Goal: Information Seeking & Learning: Learn about a topic

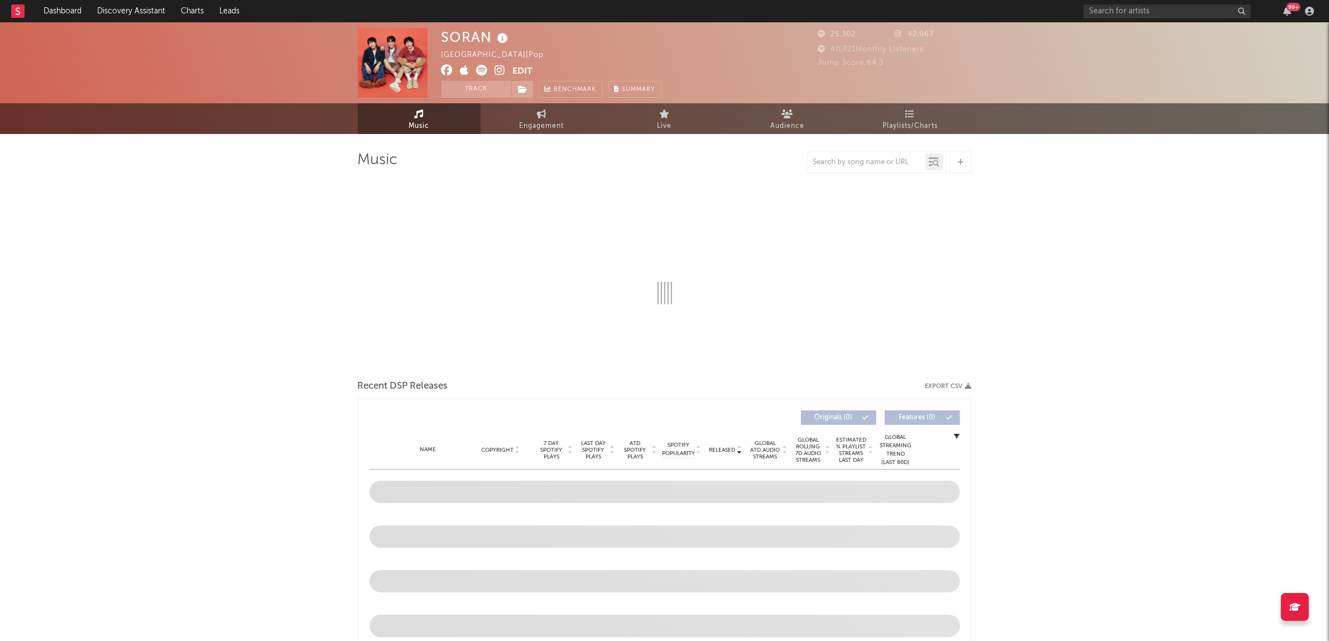
click at [478, 69] on icon at bounding box center [482, 70] width 11 height 11
select select "6m"
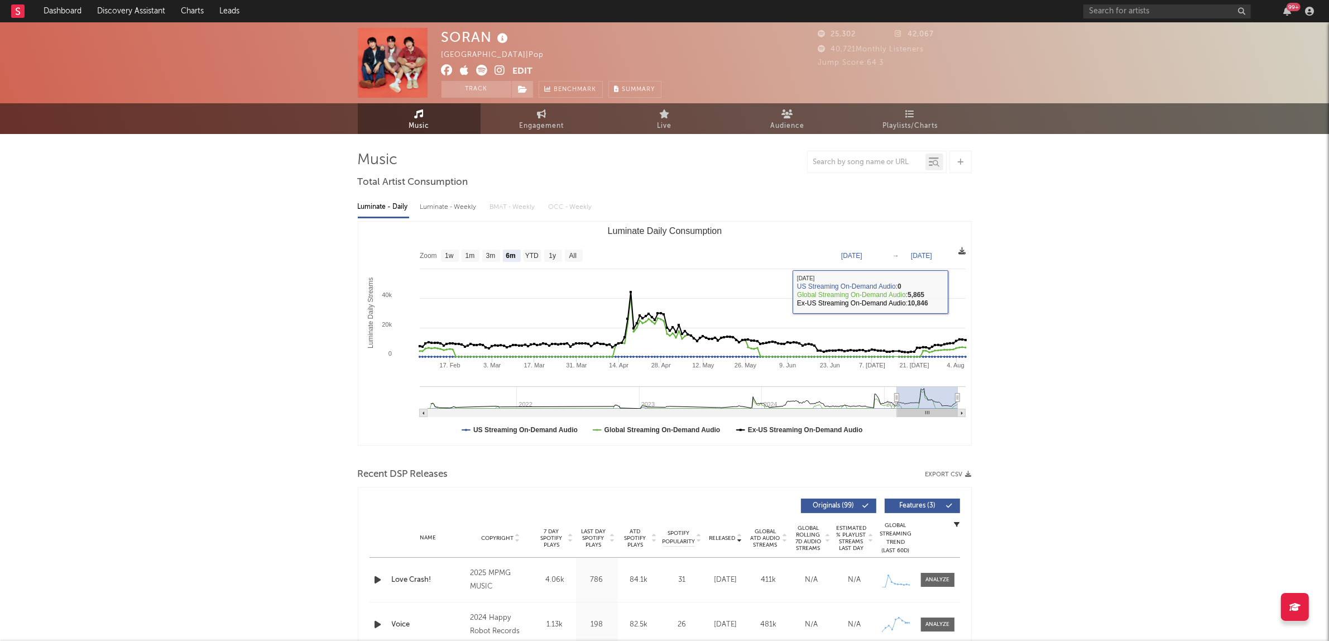
click at [962, 254] on icon at bounding box center [962, 250] width 7 height 7
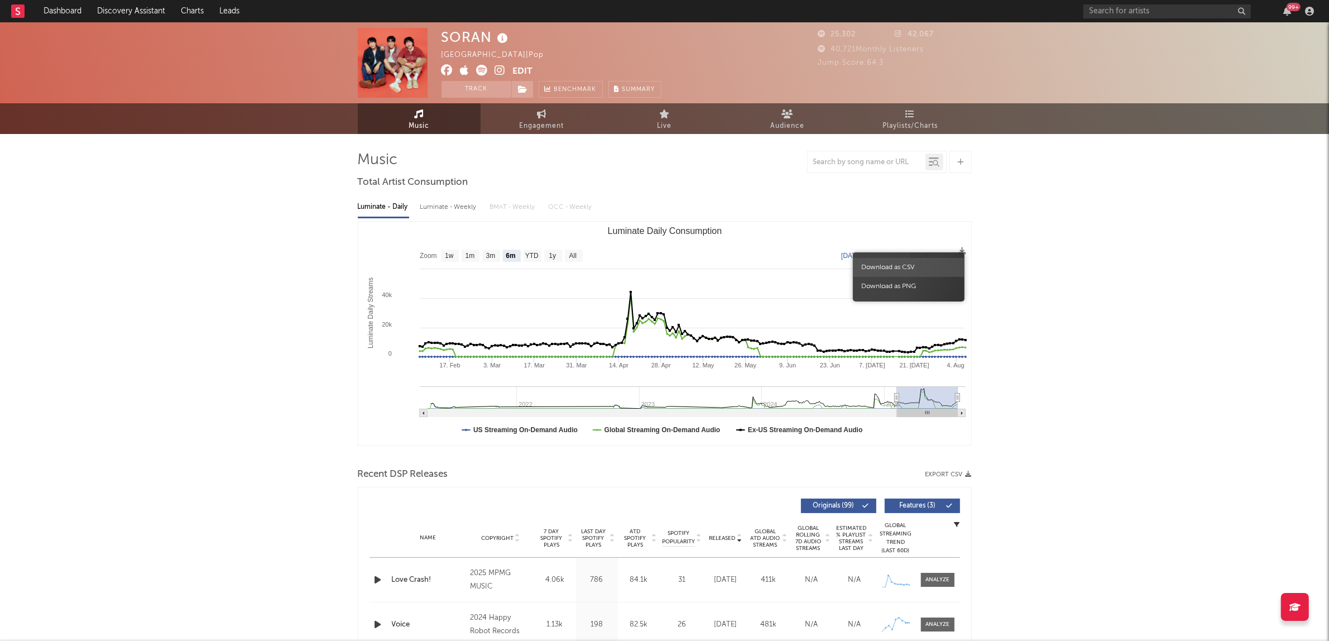
click at [924, 263] on span "Download as CSV" at bounding box center [909, 267] width 112 height 19
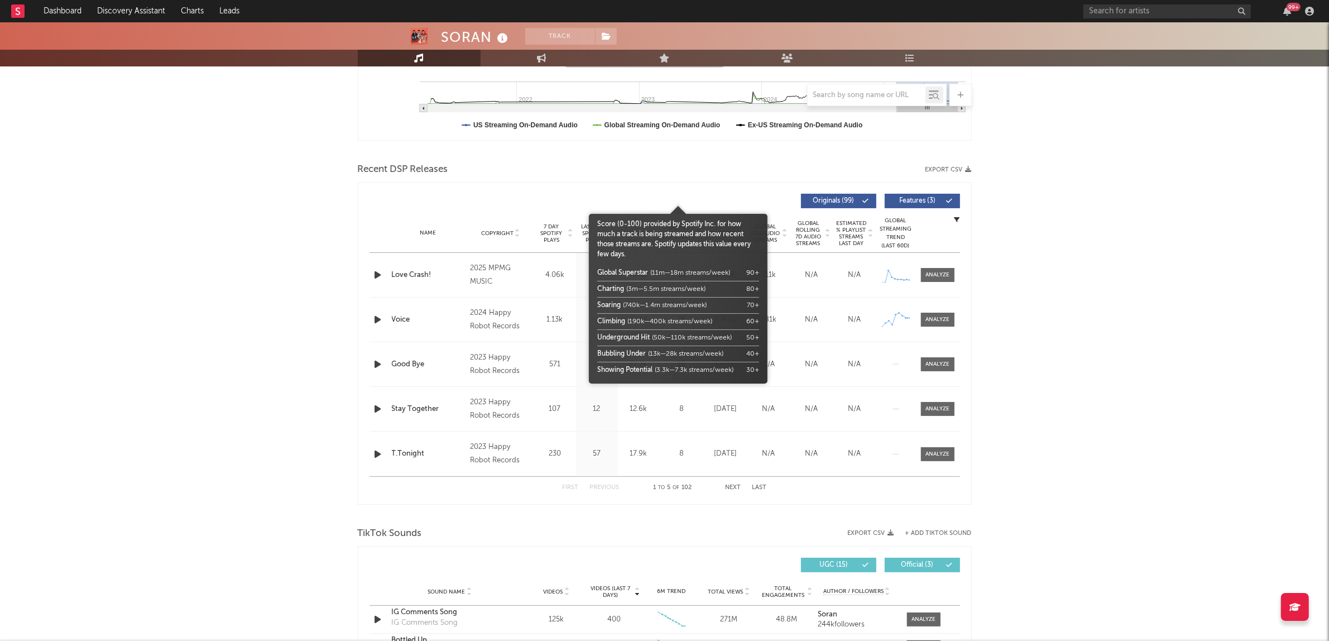
scroll to position [349, 0]
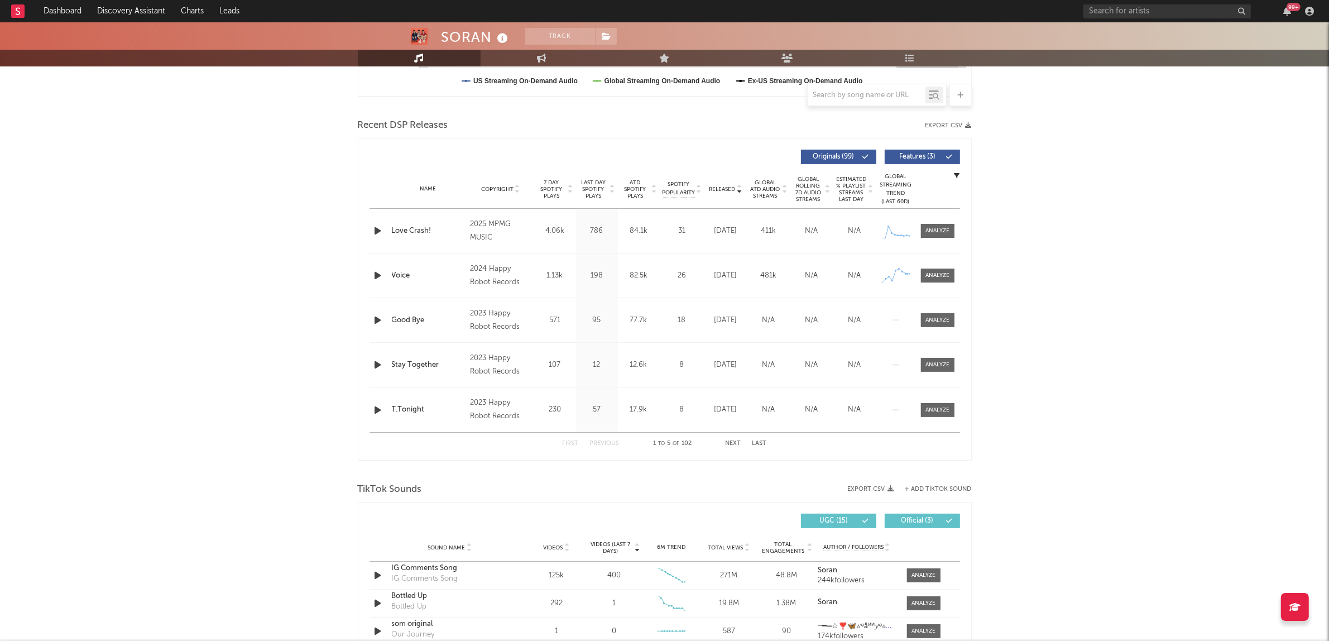
click at [727, 444] on button "Next" at bounding box center [733, 443] width 16 height 6
click at [926, 279] on div at bounding box center [937, 275] width 24 height 8
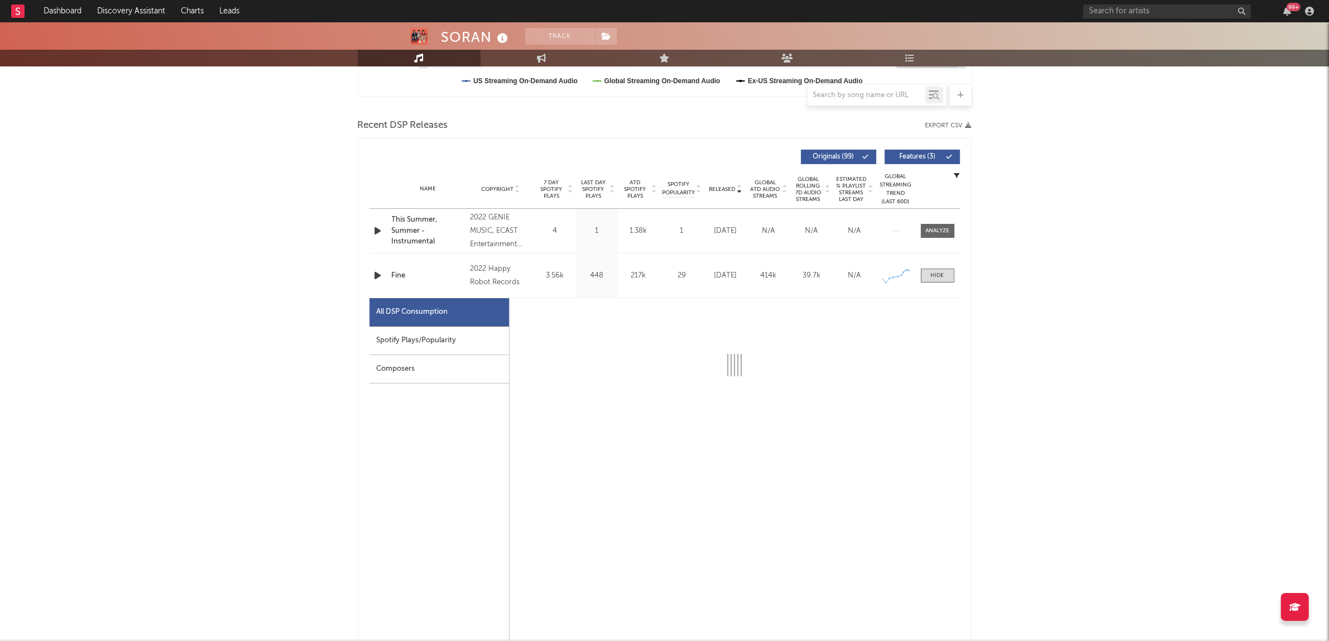
select select "6m"
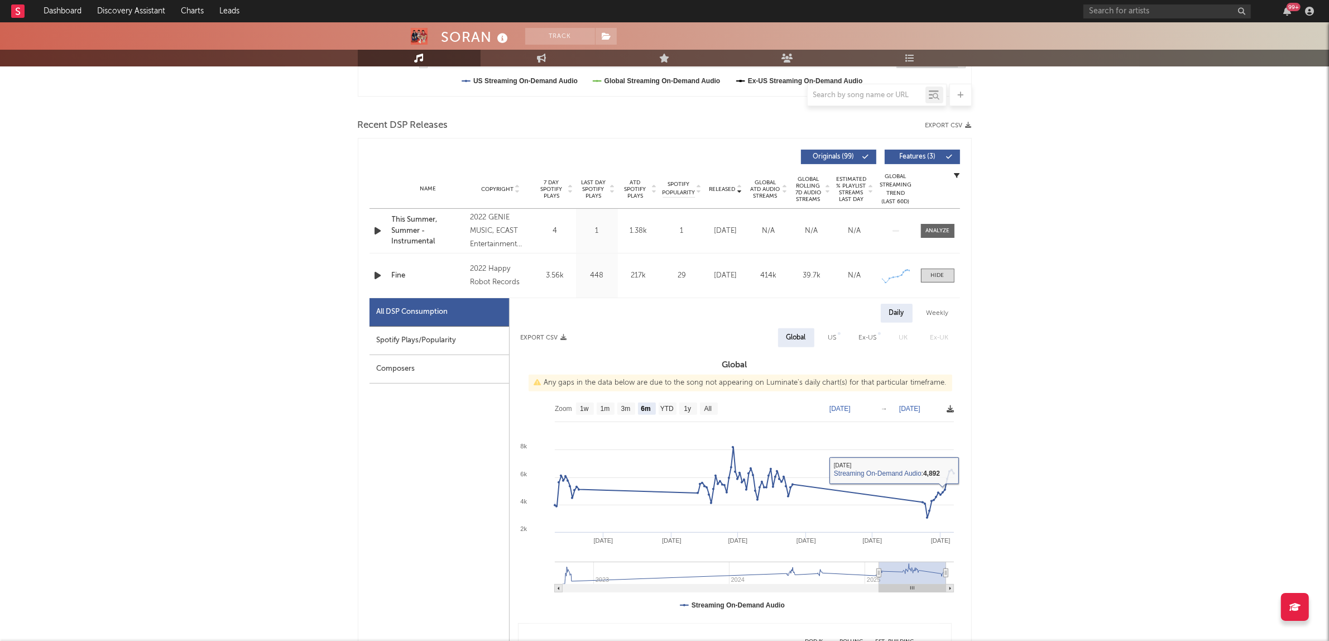
click at [950, 408] on icon at bounding box center [950, 408] width 7 height 7
click at [925, 423] on span "Download as CSV" at bounding box center [898, 420] width 112 height 19
click at [939, 277] on div at bounding box center [937, 275] width 13 height 8
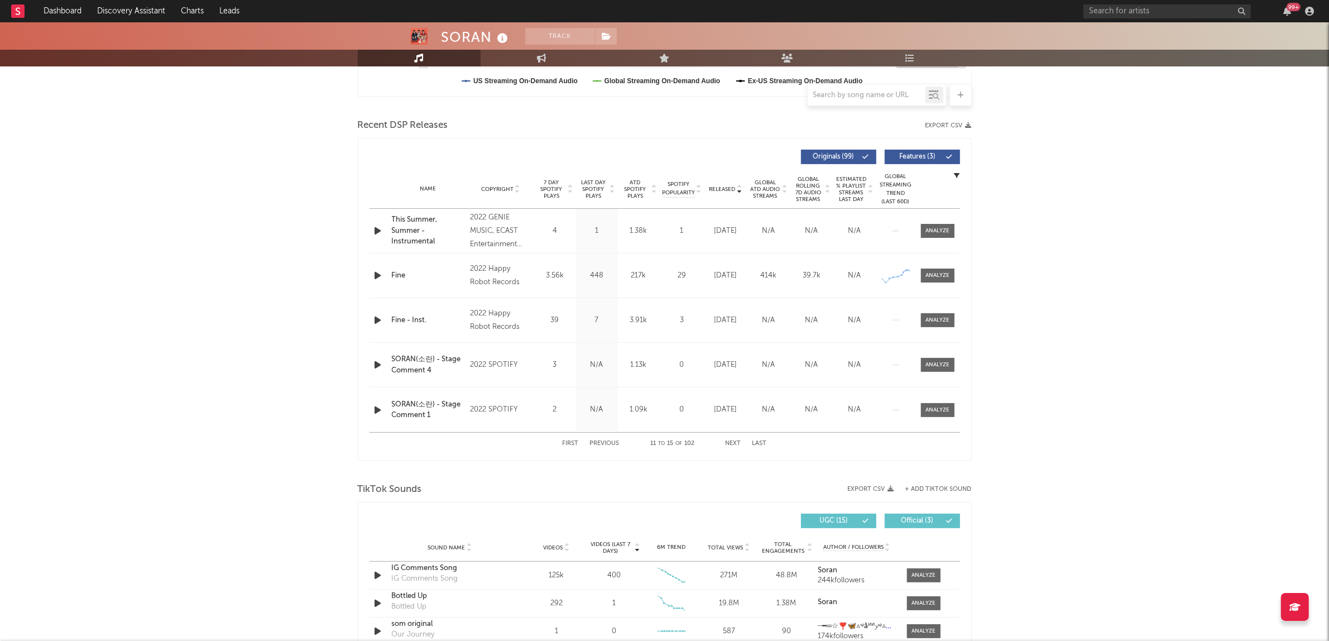
click at [612, 442] on button "Previous" at bounding box center [605, 443] width 30 height 6
click at [939, 409] on div at bounding box center [937, 410] width 24 height 8
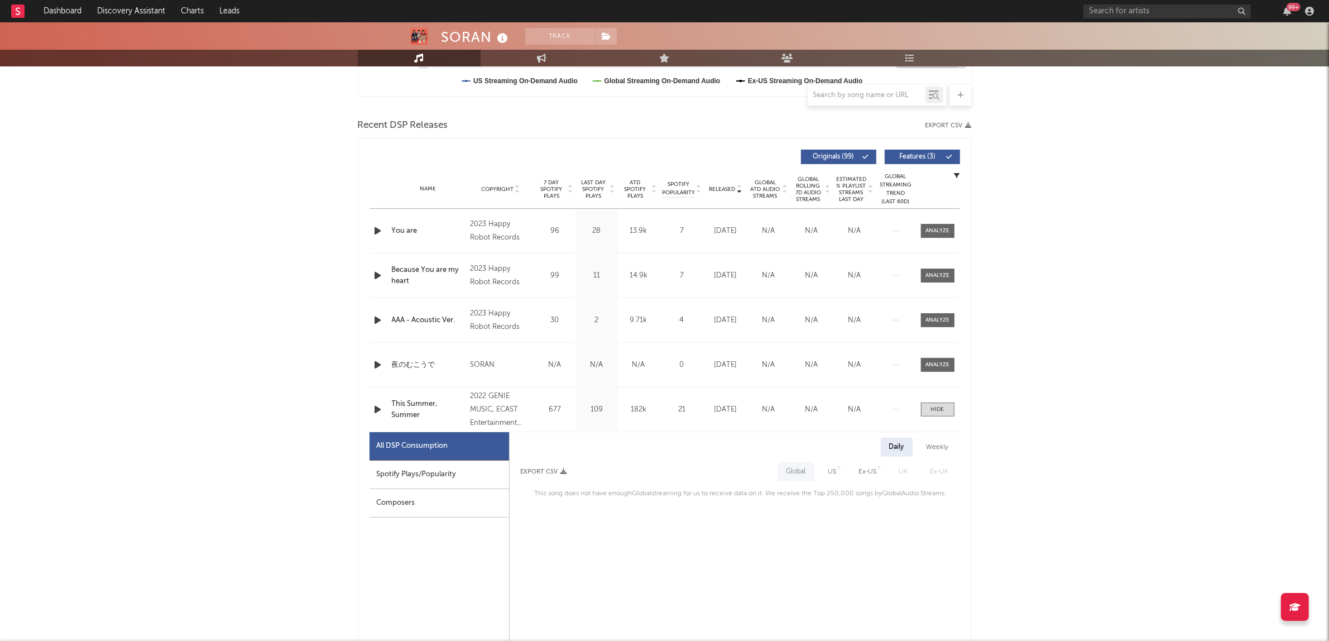
click at [813, 456] on div "Daily Weekly Export CSV Global US Ex-US [GEOGRAPHIC_DATA] Ex-UK This song does …" at bounding box center [735, 469] width 450 height 63
click at [942, 408] on div at bounding box center [937, 409] width 13 height 8
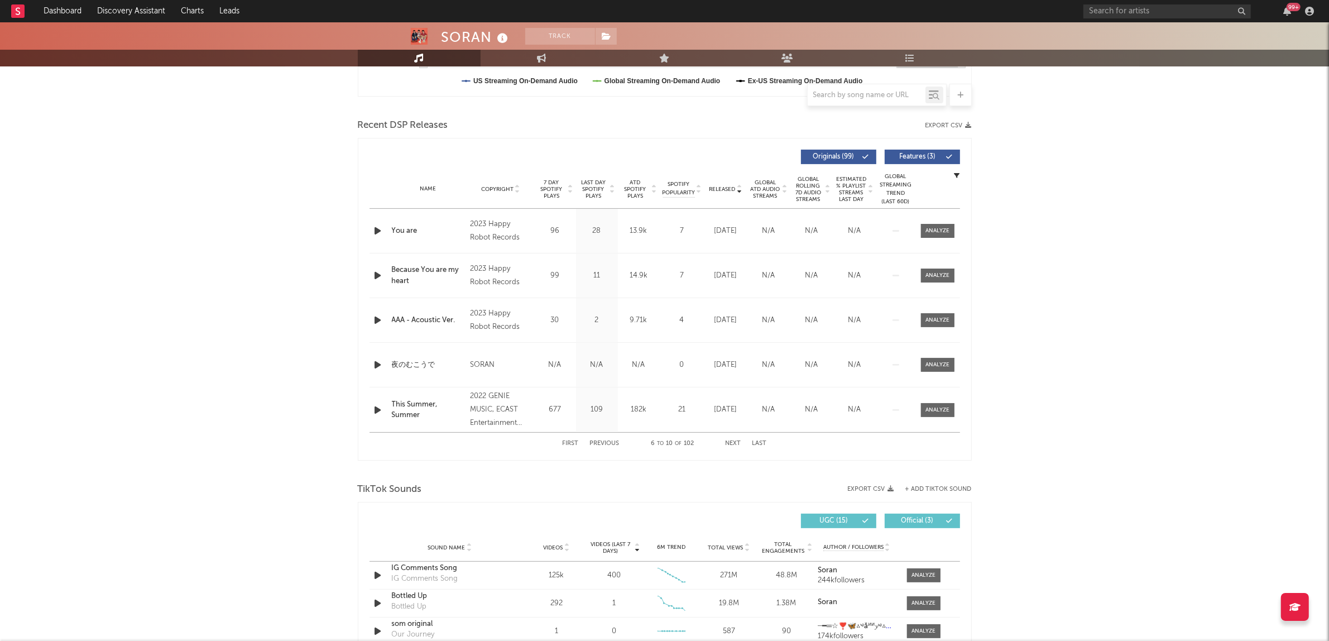
click at [610, 444] on button "Previous" at bounding box center [605, 443] width 30 height 6
click at [729, 443] on button "Next" at bounding box center [733, 443] width 16 height 6
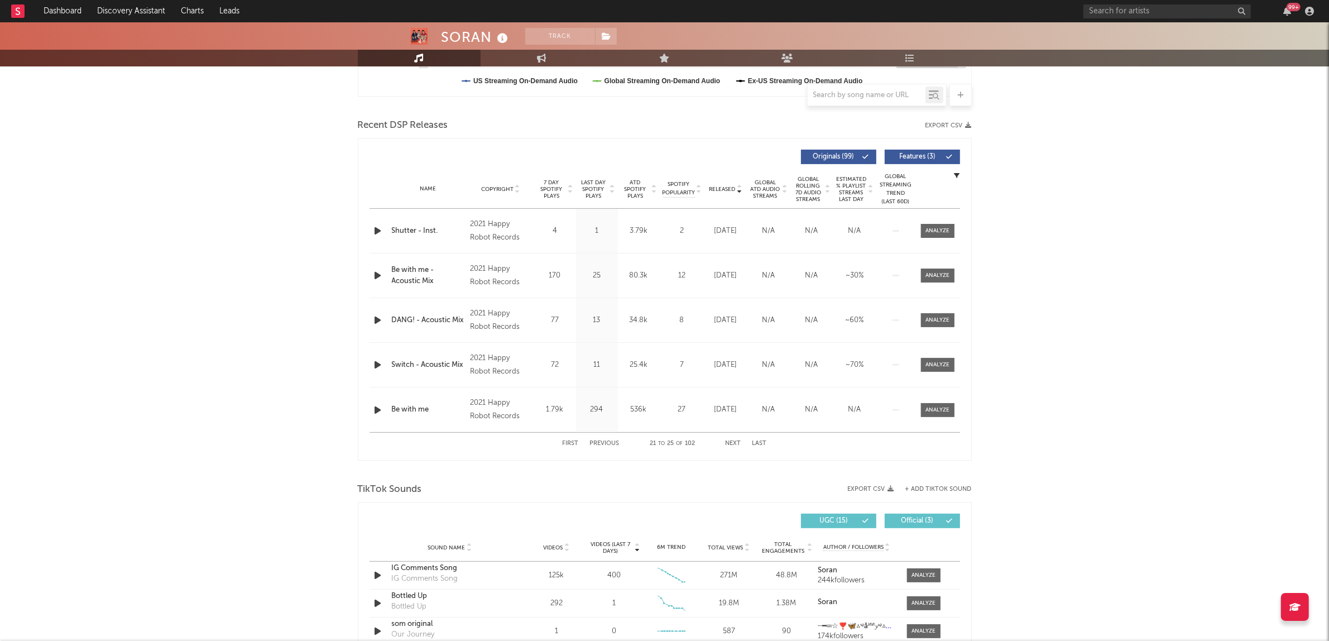
click at [729, 443] on button "Next" at bounding box center [733, 443] width 16 height 6
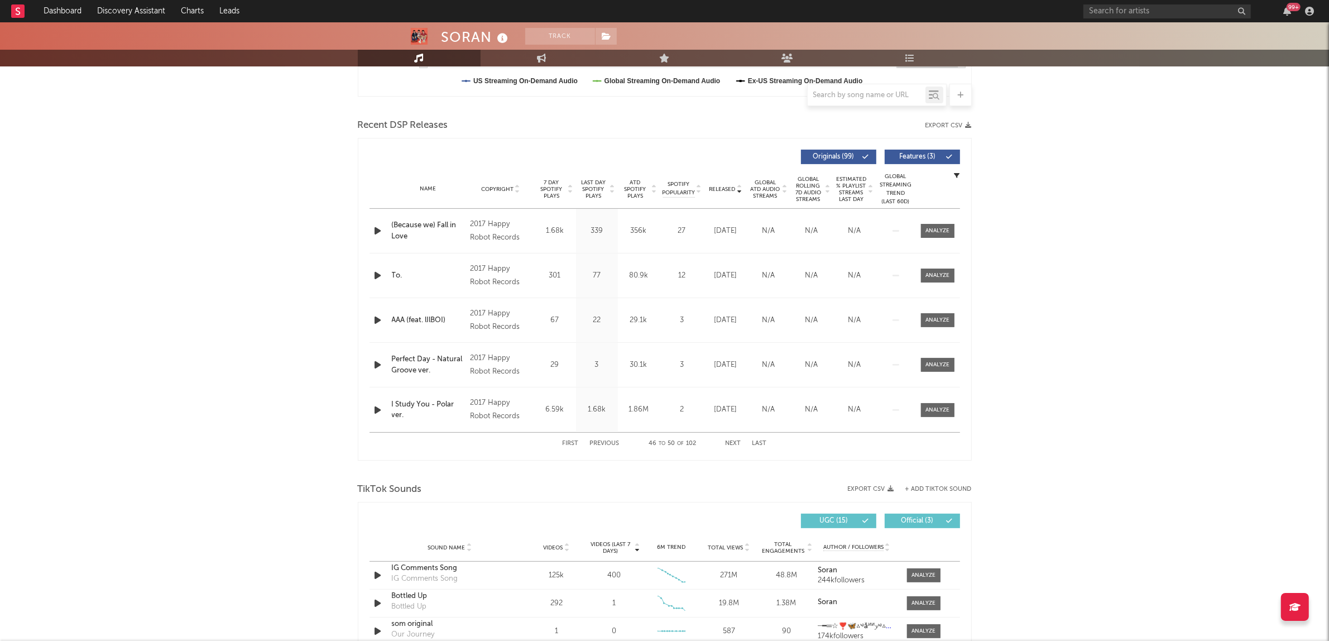
click at [729, 443] on button "Next" at bounding box center [733, 443] width 16 height 6
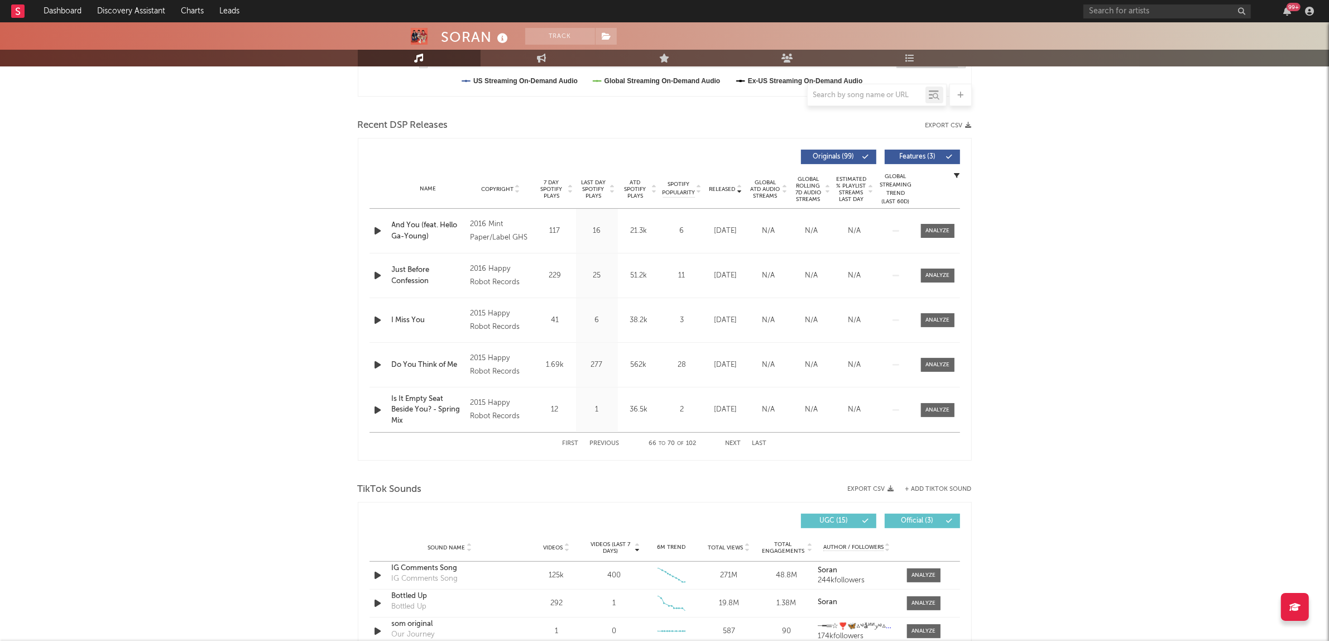
click at [729, 443] on button "Next" at bounding box center [733, 443] width 16 height 6
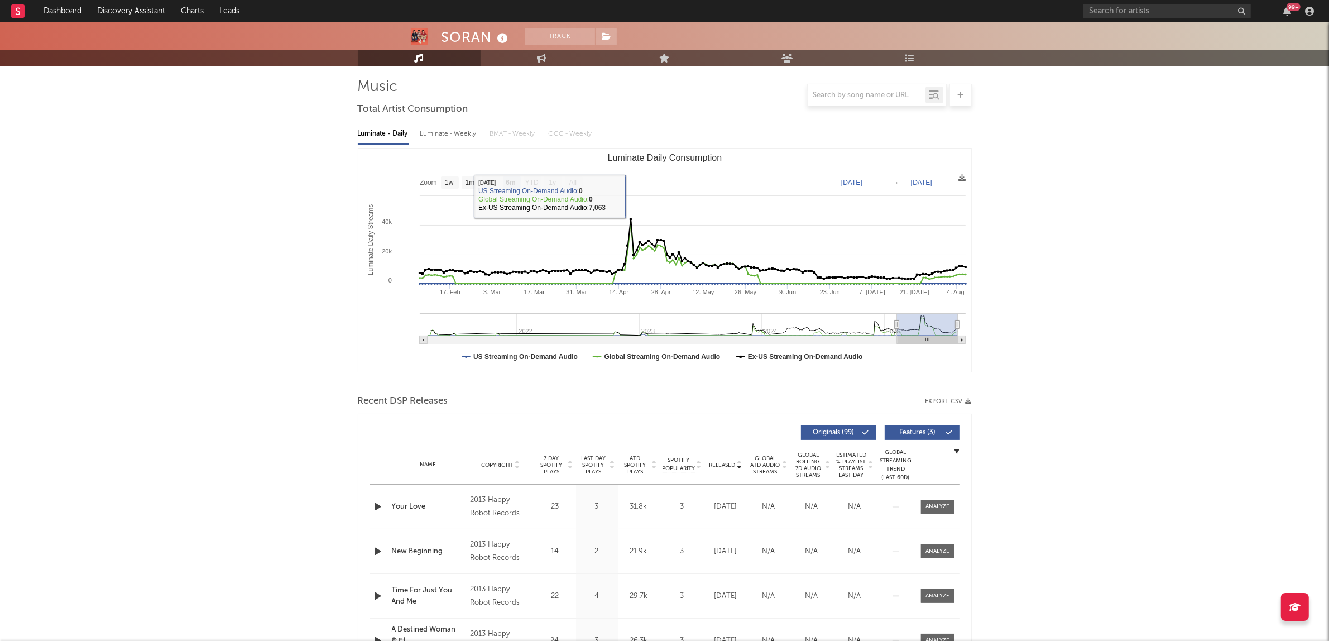
scroll to position [0, 0]
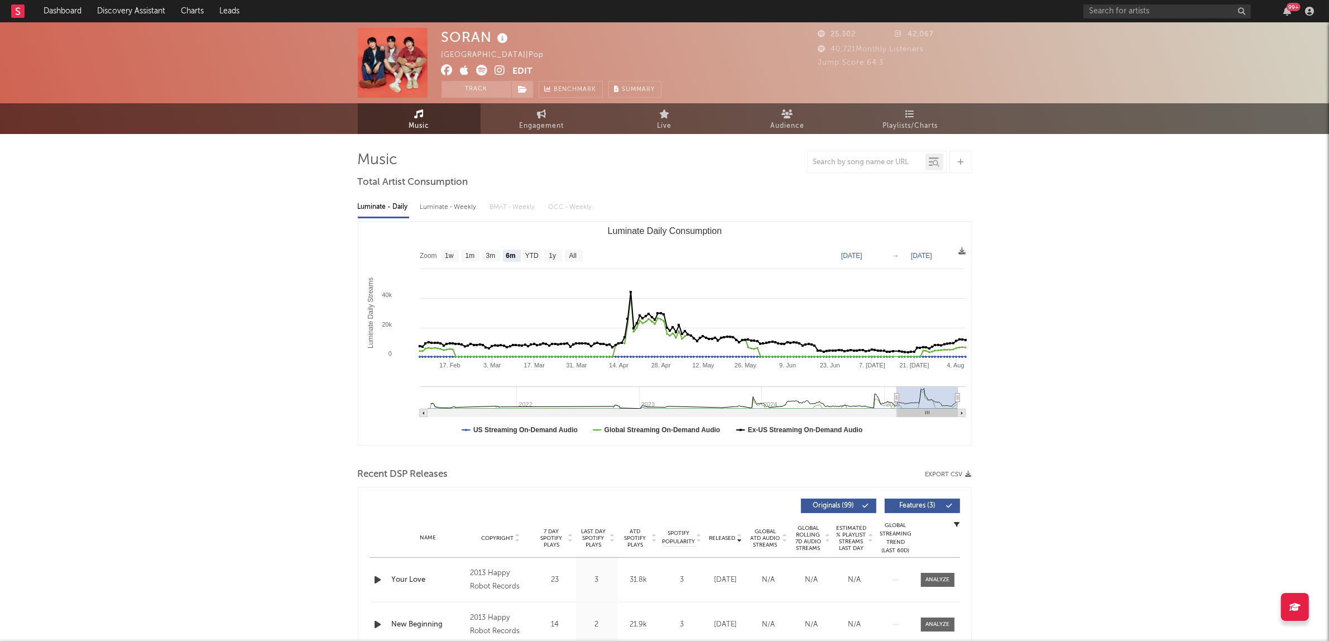
click at [477, 70] on icon at bounding box center [482, 70] width 11 height 11
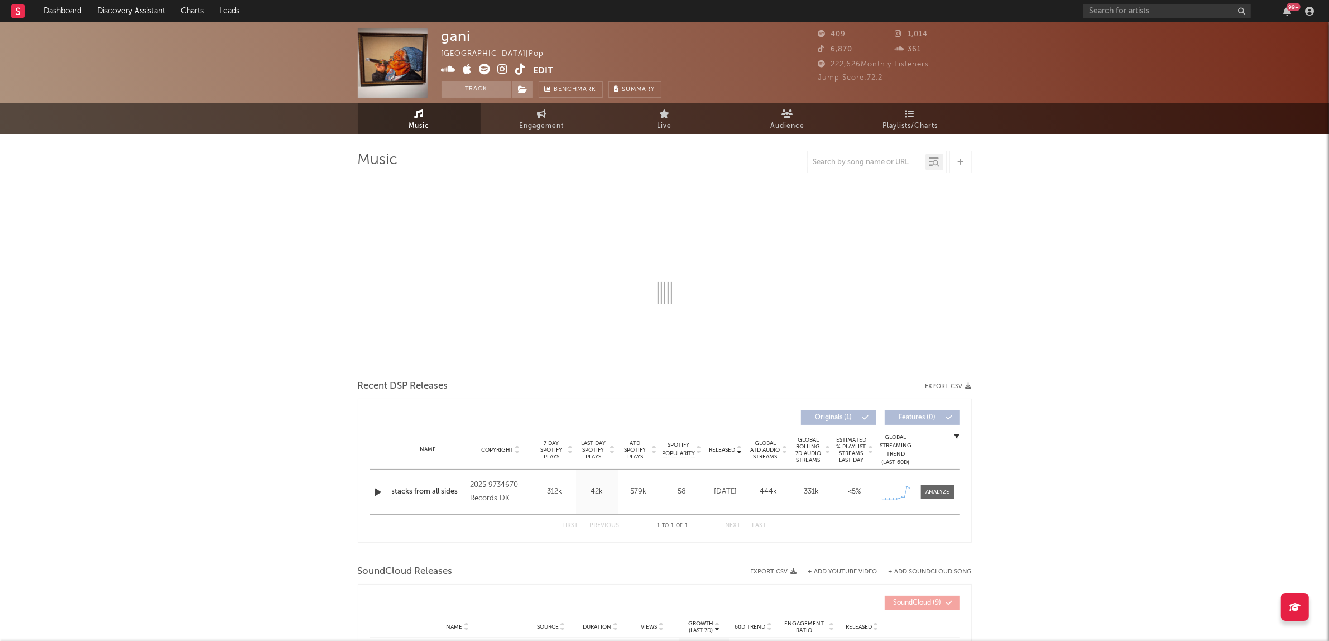
select select "1w"
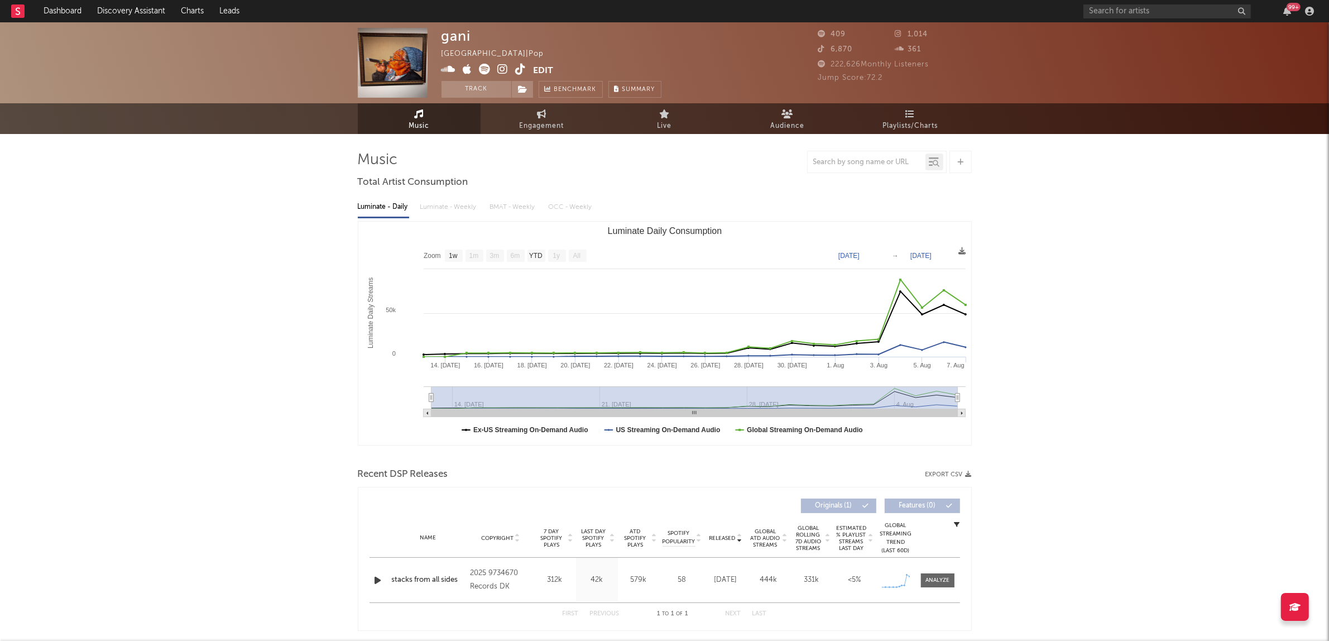
click at [484, 70] on icon at bounding box center [484, 69] width 11 height 11
